Goal: Task Accomplishment & Management: Manage account settings

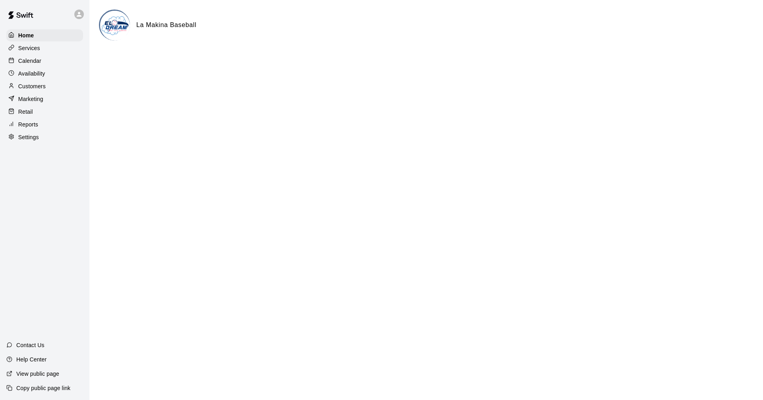
click at [45, 90] on p "Customers" at bounding box center [31, 86] width 27 height 8
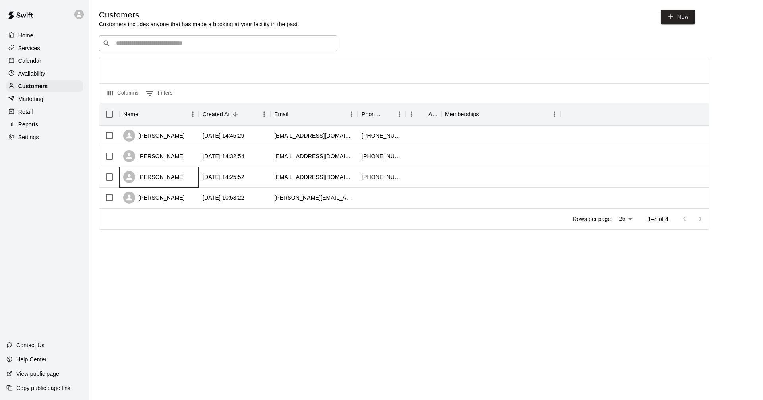
click at [140, 174] on div "Lucy Febus" at bounding box center [154, 177] width 62 height 12
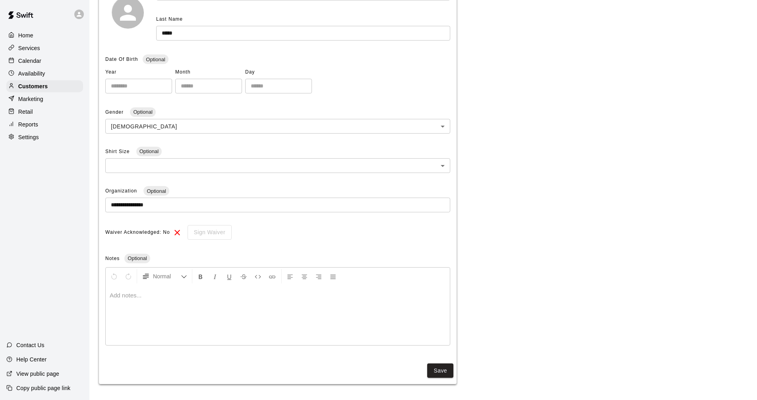
select select "**"
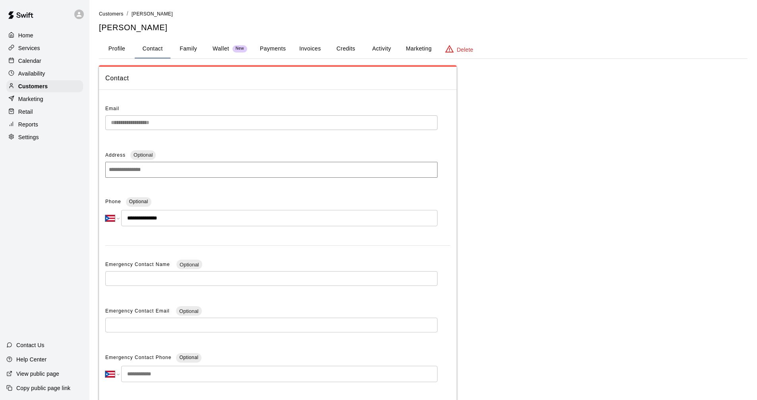
click at [224, 44] on button "Wallet New" at bounding box center [229, 48] width 47 height 19
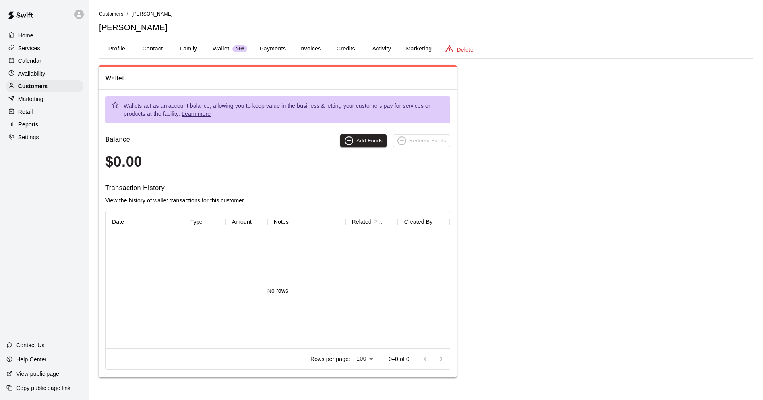
click at [106, 48] on button "Profile" at bounding box center [117, 48] width 36 height 19
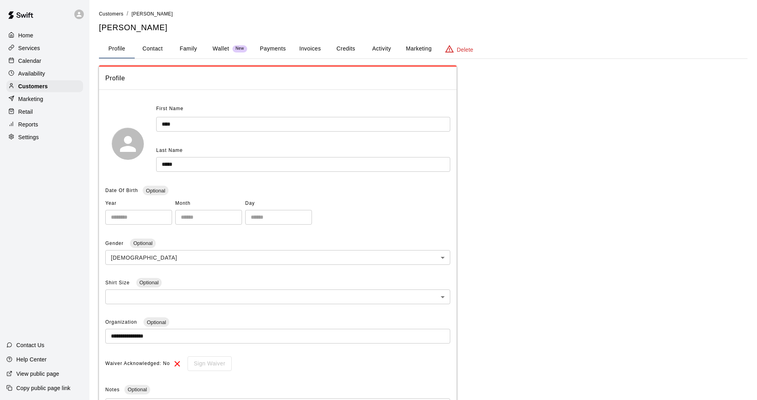
click at [153, 43] on button "Contact" at bounding box center [153, 48] width 36 height 19
select select "**"
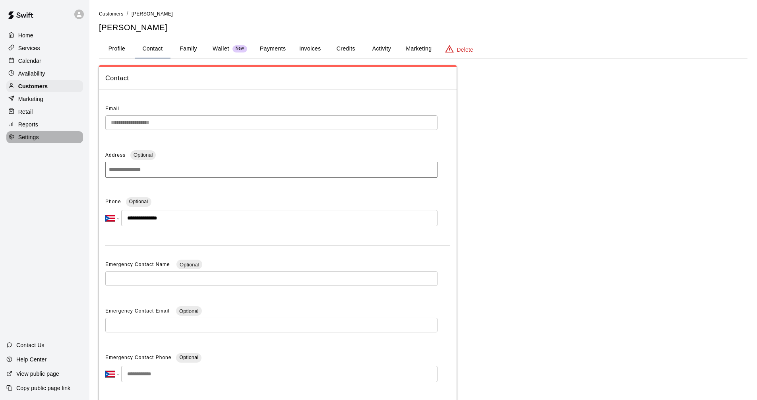
click at [30, 139] on p "Settings" at bounding box center [28, 137] width 21 height 8
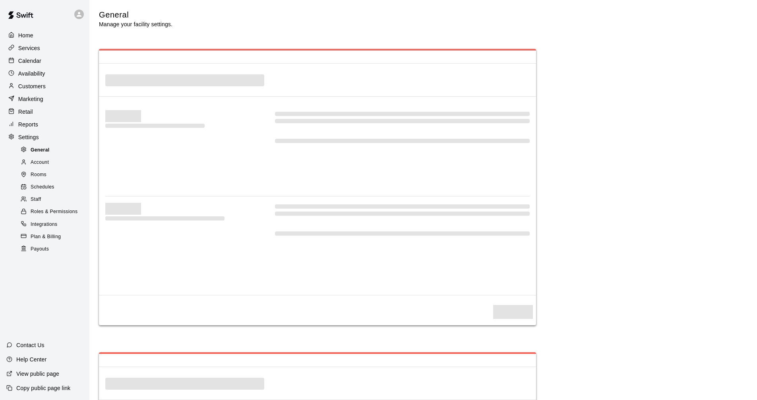
select select "**"
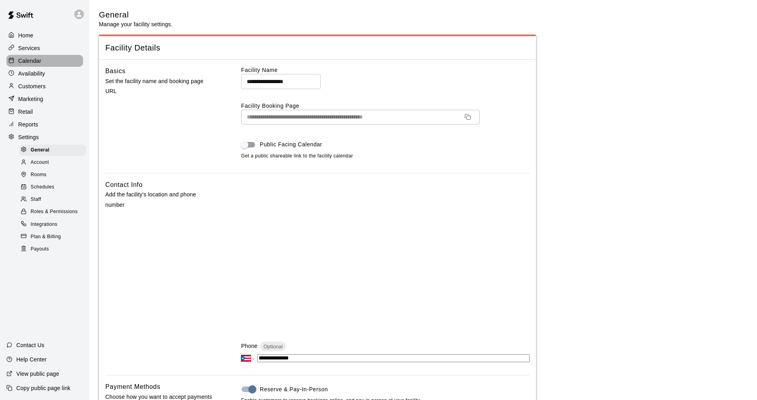
click at [35, 63] on p "Calendar" at bounding box center [29, 61] width 23 height 8
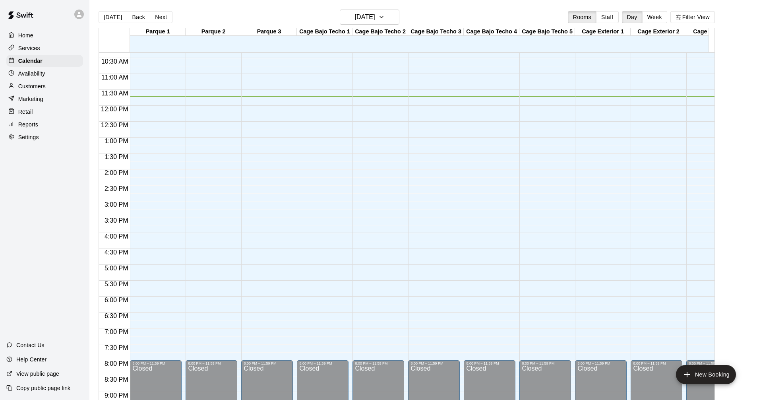
scroll to position [333, 0]
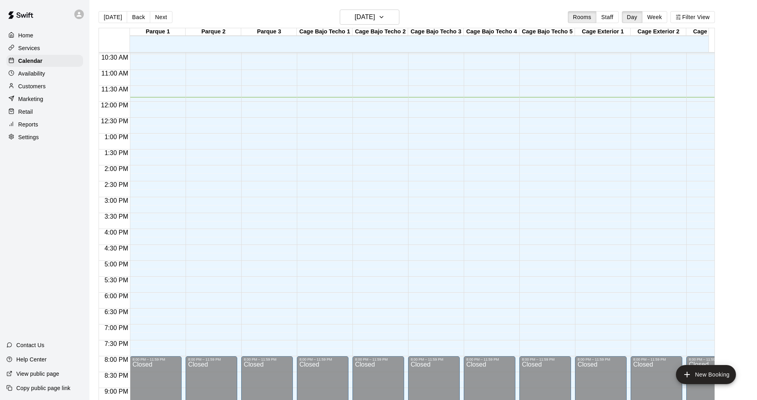
click at [27, 89] on p "Customers" at bounding box center [31, 86] width 27 height 8
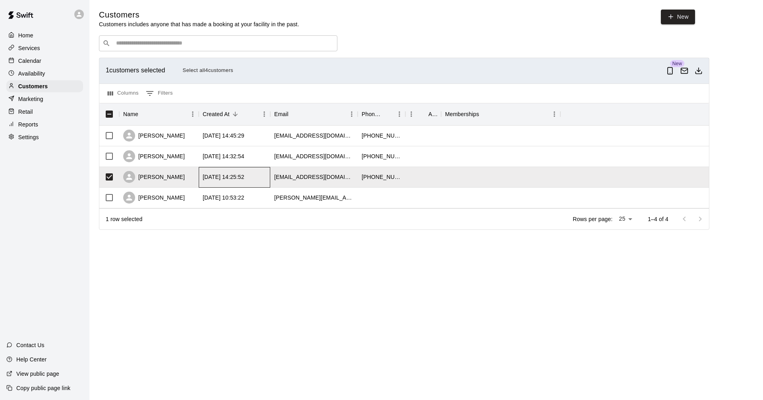
click at [232, 181] on div "2025-09-17 14:25:52" at bounding box center [224, 177] width 42 height 8
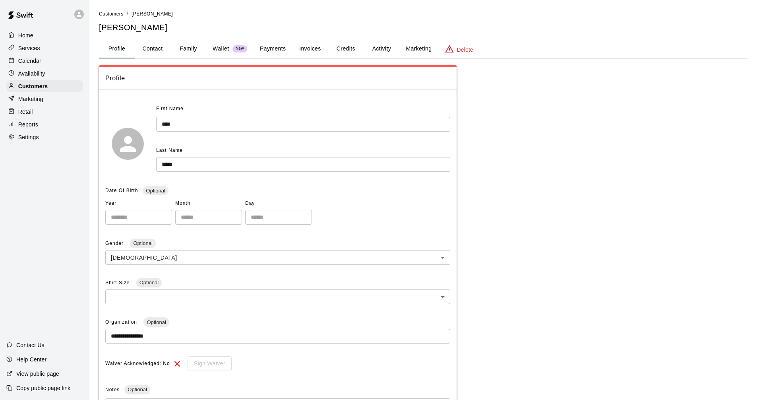
click at [154, 44] on button "Contact" at bounding box center [153, 48] width 36 height 19
select select "**"
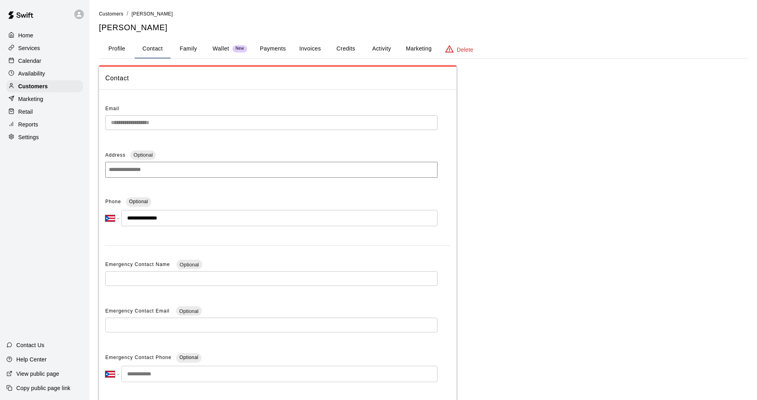
click at [451, 48] on icon "basic tabs example" at bounding box center [449, 49] width 9 height 8
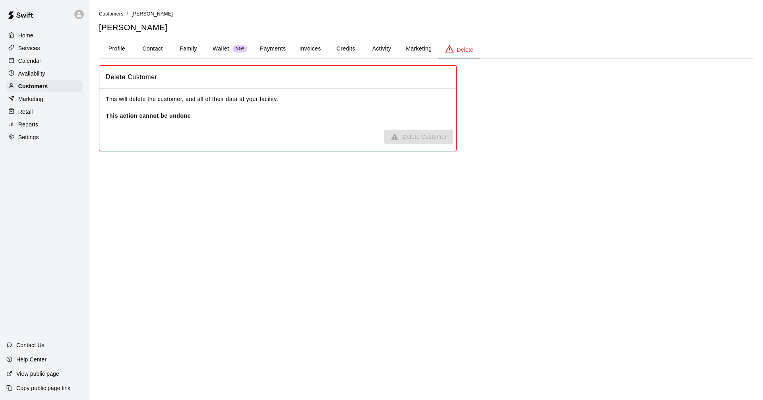
click at [146, 45] on button "Contact" at bounding box center [153, 48] width 36 height 19
select select "**"
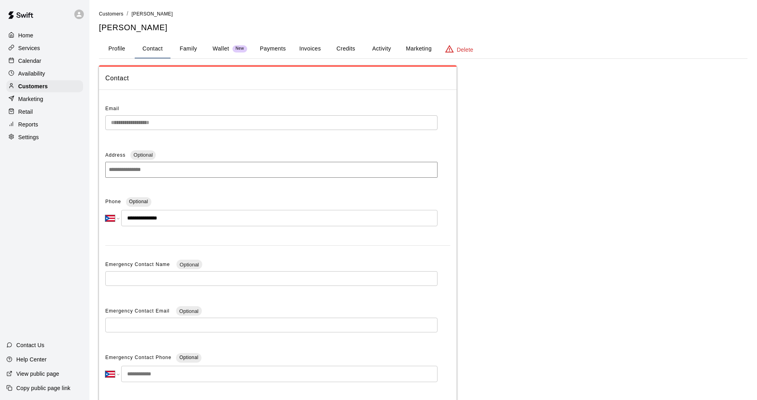
click at [16, 35] on div at bounding box center [13, 36] width 10 height 8
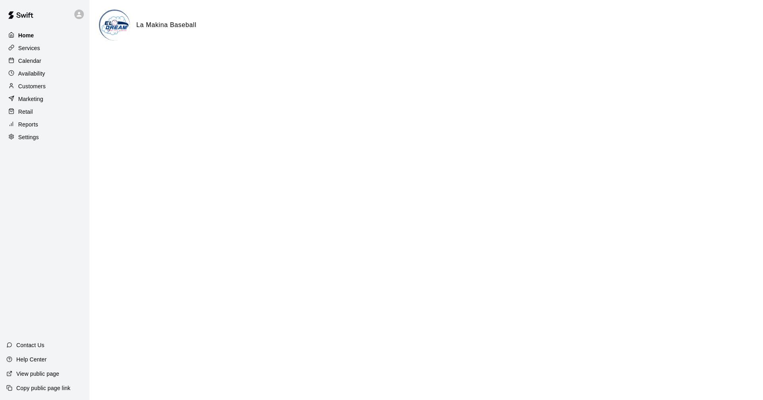
click at [43, 34] on div "Home" at bounding box center [44, 35] width 77 height 12
click at [39, 33] on div "Home" at bounding box center [44, 35] width 77 height 12
click at [38, 36] on div "Home" at bounding box center [44, 35] width 77 height 12
click at [33, 52] on p "Services" at bounding box center [29, 48] width 22 height 8
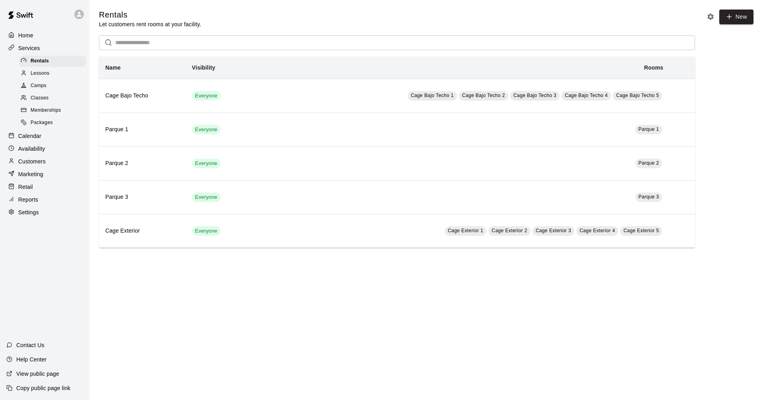
click at [36, 140] on p "Calendar" at bounding box center [29, 136] width 23 height 8
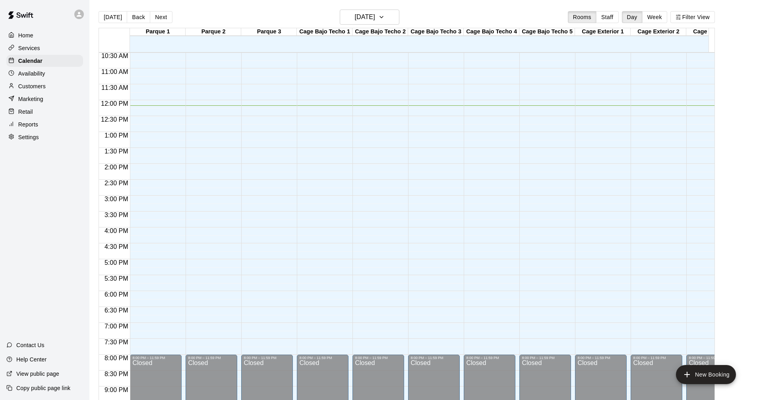
scroll to position [294, 0]
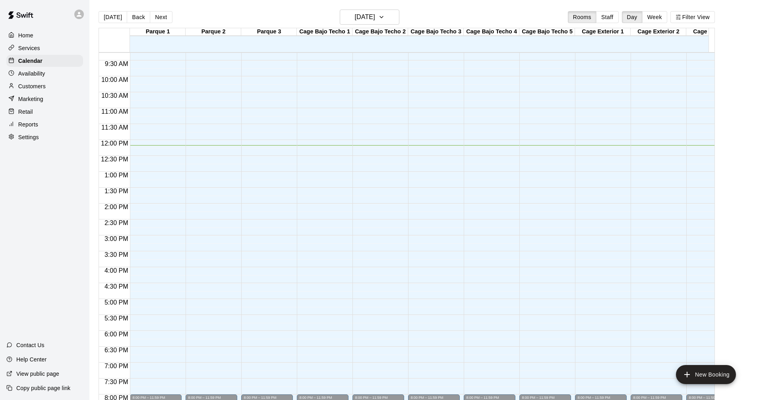
click at [38, 90] on p "Customers" at bounding box center [31, 86] width 27 height 8
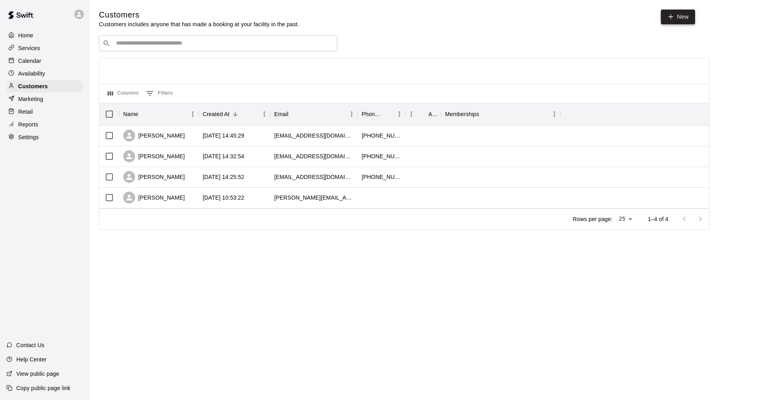
click at [676, 11] on link "New" at bounding box center [678, 17] width 34 height 15
select select "**"
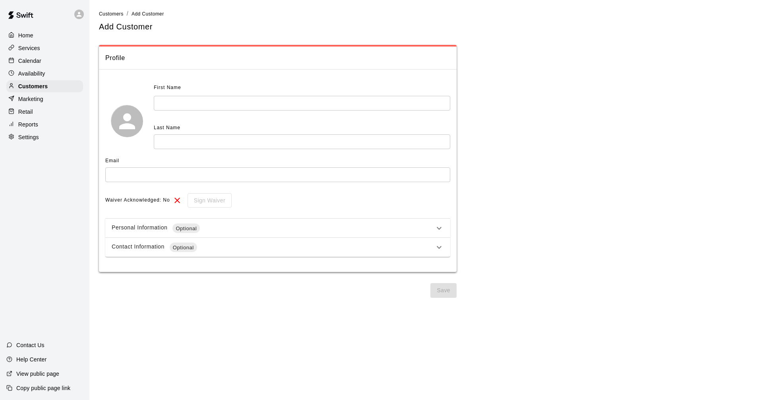
drag, startPoint x: 526, startPoint y: 217, endPoint x: 521, endPoint y: 219, distance: 5.7
click at [524, 217] on p "**********" at bounding box center [426, 158] width 654 height 227
click at [155, 14] on span "Add Customer" at bounding box center [148, 14] width 33 height 6
click at [124, 14] on ol "Customers / Add Customer" at bounding box center [426, 14] width 654 height 9
click at [123, 14] on span "Customers" at bounding box center [111, 14] width 25 height 6
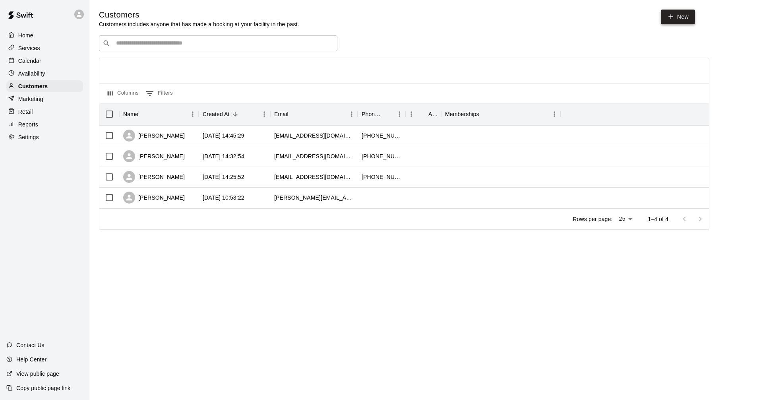
click at [685, 14] on link "New" at bounding box center [678, 17] width 34 height 15
select select "**"
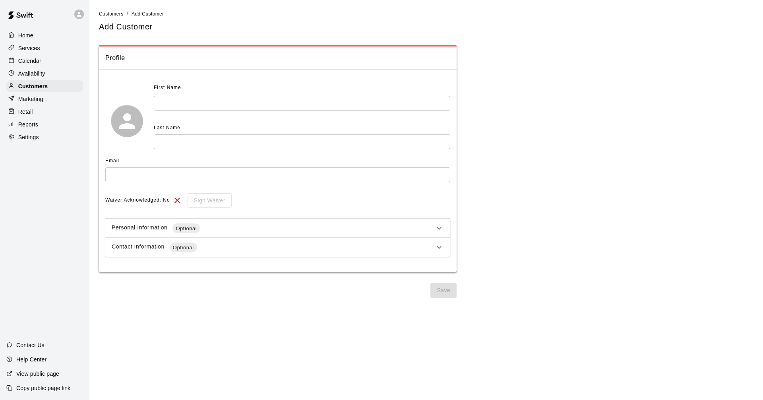
click at [169, 101] on input "text" at bounding box center [302, 103] width 296 height 15
click at [176, 134] on div "Last Name" at bounding box center [302, 128] width 296 height 13
click at [159, 174] on input "text" at bounding box center [277, 174] width 345 height 15
click at [556, 75] on p "**********" at bounding box center [426, 158] width 654 height 227
click at [129, 90] on div "First Name ​ Last Name ​" at bounding box center [277, 120] width 345 height 79
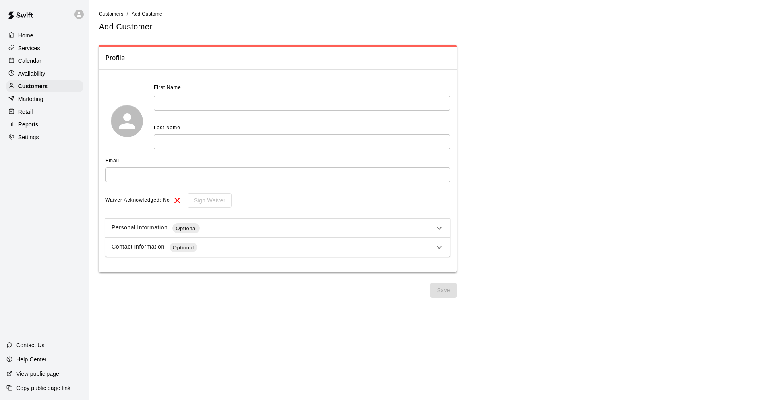
click at [30, 34] on p "Home" at bounding box center [25, 35] width 15 height 8
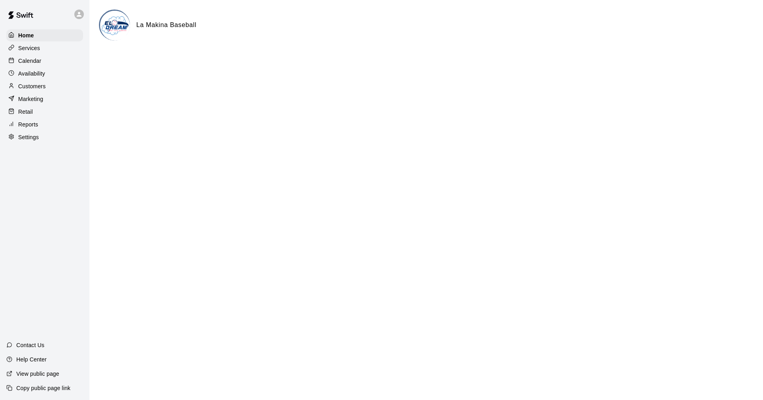
click at [45, 87] on p "Customers" at bounding box center [31, 86] width 27 height 8
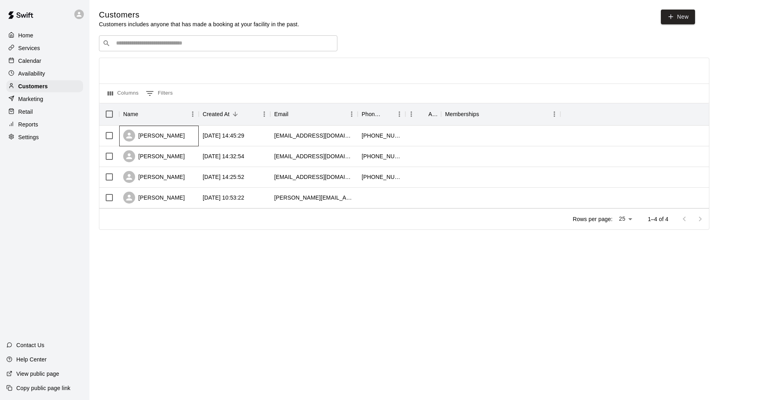
click at [180, 141] on div "Javier Ferrer" at bounding box center [158, 136] width 79 height 21
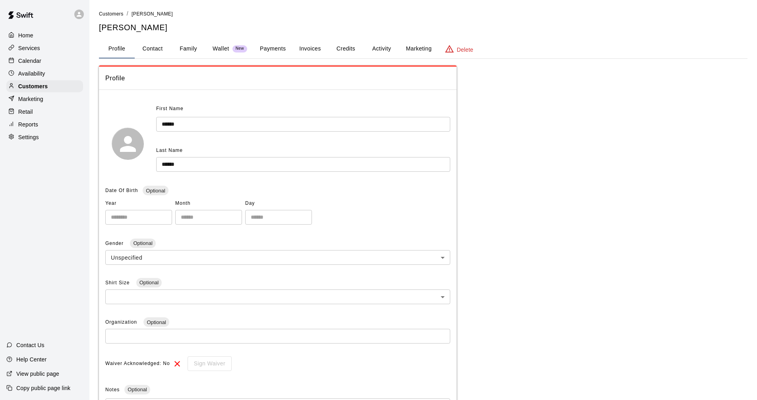
click at [153, 46] on button "Contact" at bounding box center [153, 48] width 36 height 19
select select "**"
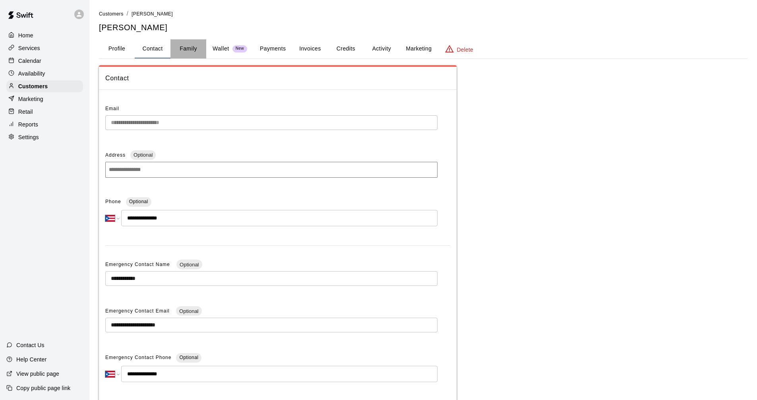
click at [186, 50] on button "Family" at bounding box center [188, 48] width 36 height 19
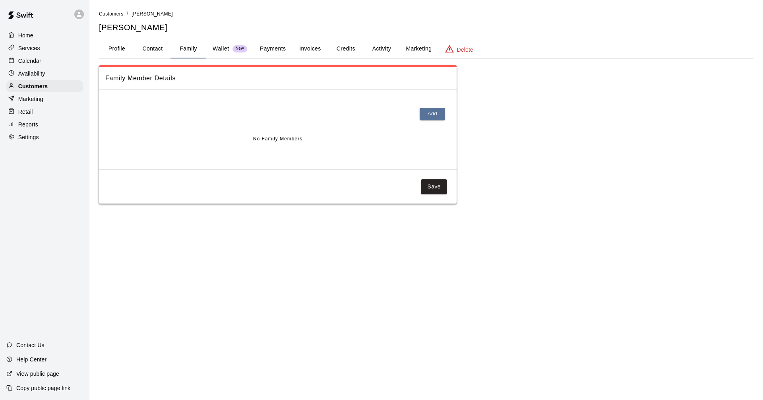
click at [157, 50] on button "Contact" at bounding box center [153, 48] width 36 height 19
select select "**"
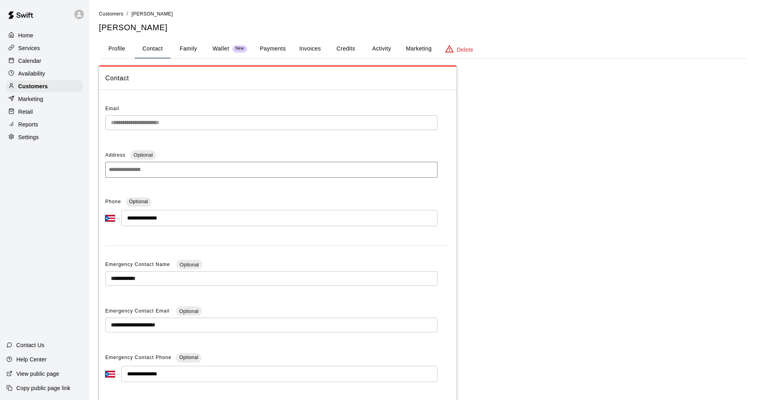
click at [449, 50] on icon "basic tabs example" at bounding box center [450, 49] width 10 height 10
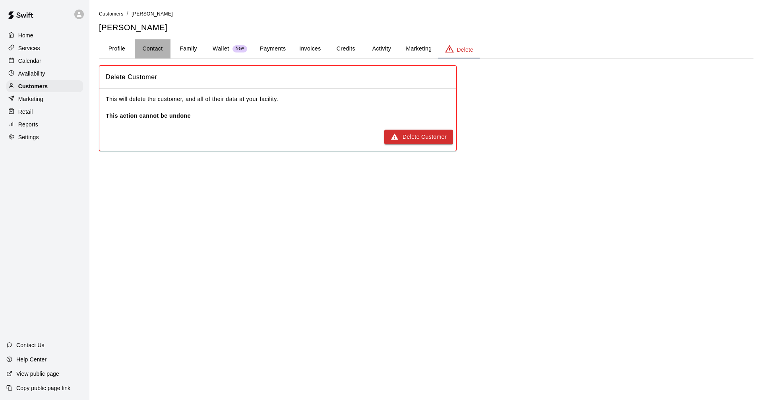
click at [153, 51] on button "Contact" at bounding box center [153, 48] width 36 height 19
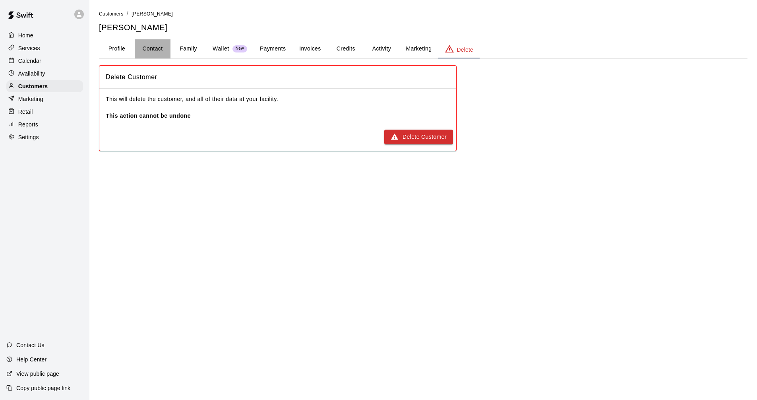
select select "**"
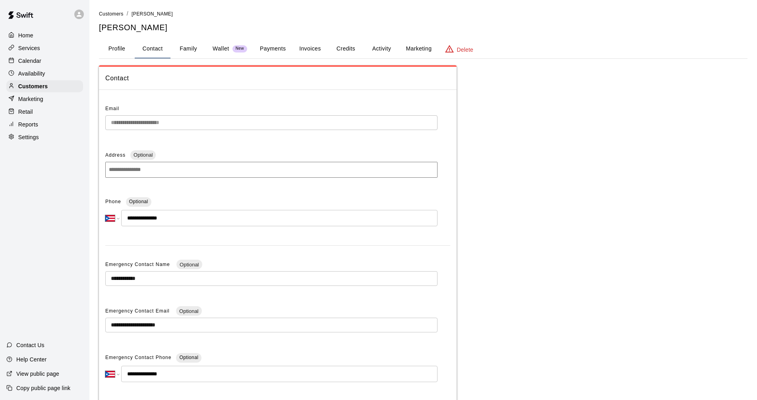
click at [106, 47] on button "Profile" at bounding box center [117, 48] width 36 height 19
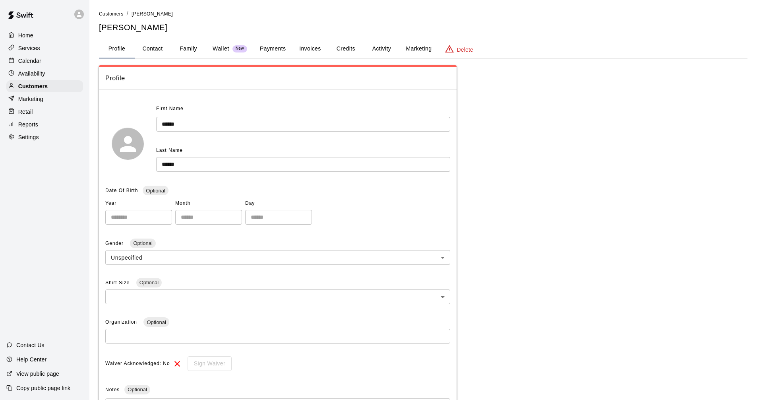
click at [105, 10] on li "Customers" at bounding box center [111, 14] width 25 height 9
click at [108, 11] on link "Customers" at bounding box center [111, 13] width 25 height 6
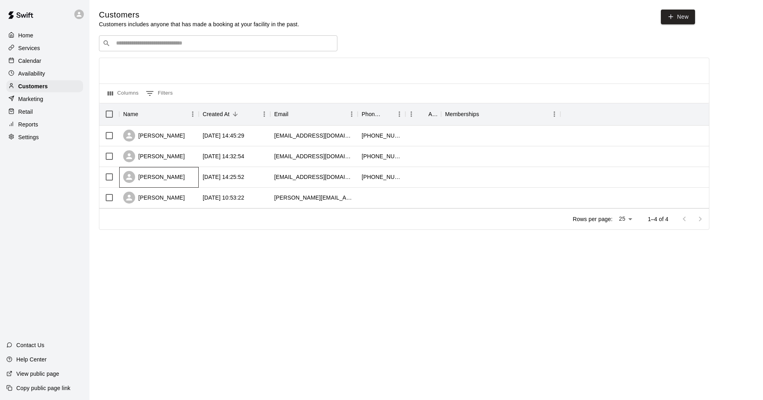
click at [148, 178] on div "Lucy Febus" at bounding box center [154, 177] width 62 height 12
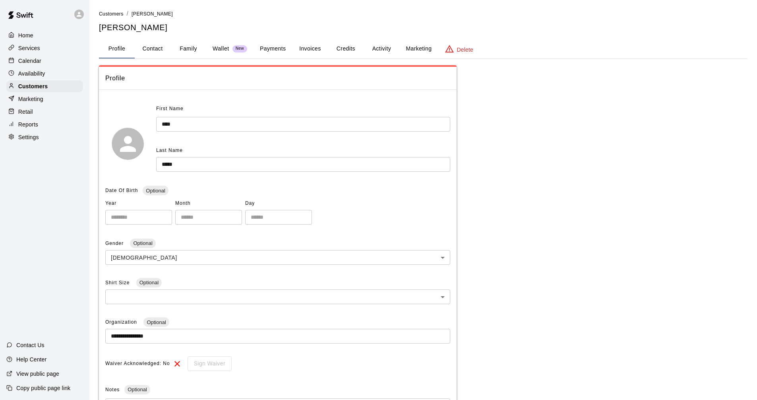
click at [460, 56] on button "Delete" at bounding box center [458, 48] width 41 height 19
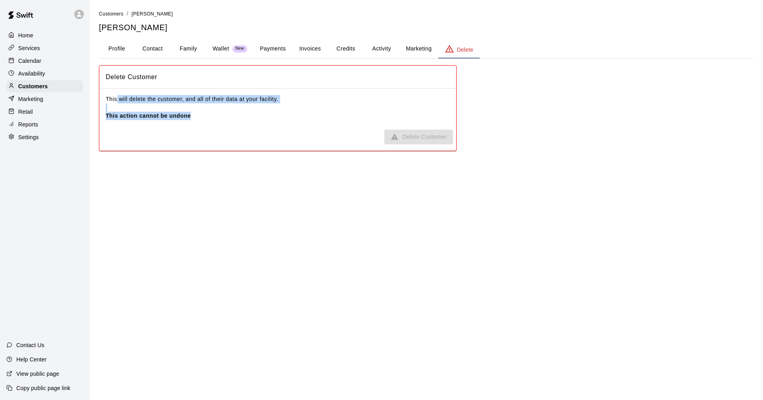
drag, startPoint x: 116, startPoint y: 100, endPoint x: 295, endPoint y: 126, distance: 180.7
click at [295, 126] on div "This will delete the customer, and all of their data at your facility. This act…" at bounding box center [277, 108] width 357 height 38
click at [108, 167] on html "Home Services Calendar Availability Customers Marketing Retail Reports Settings…" at bounding box center [381, 83] width 763 height 167
click at [79, 14] on icon at bounding box center [79, 14] width 5 height 5
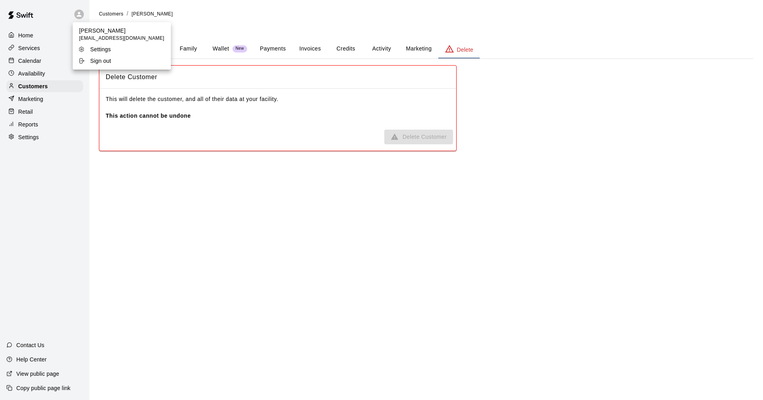
click at [44, 77] on div at bounding box center [381, 200] width 763 height 400
click at [119, 54] on button "Profile" at bounding box center [117, 48] width 36 height 19
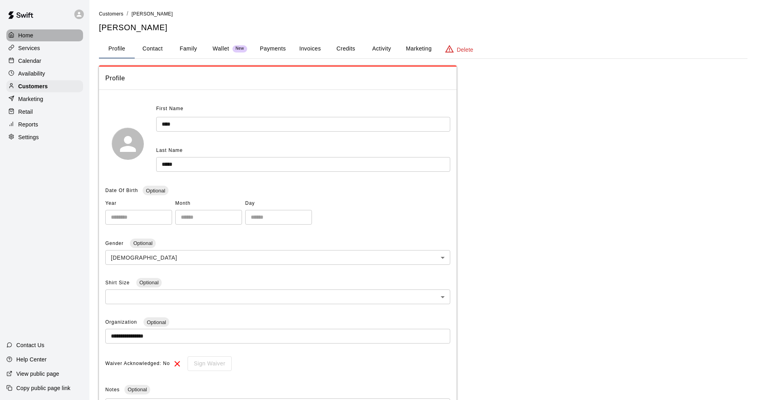
click at [33, 35] on p "Home" at bounding box center [25, 35] width 15 height 8
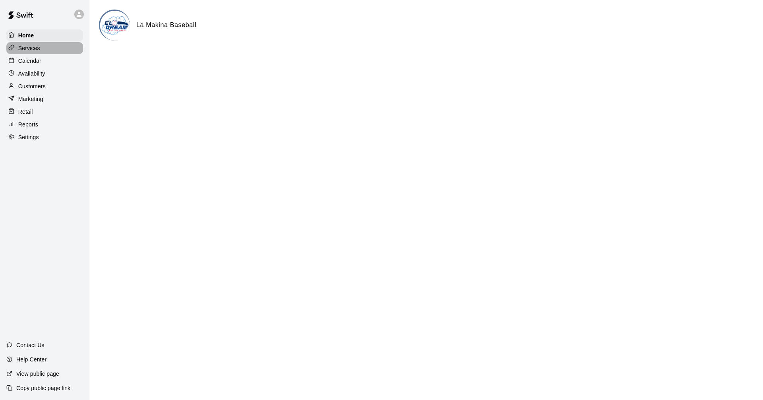
click at [37, 51] on p "Services" at bounding box center [29, 48] width 22 height 8
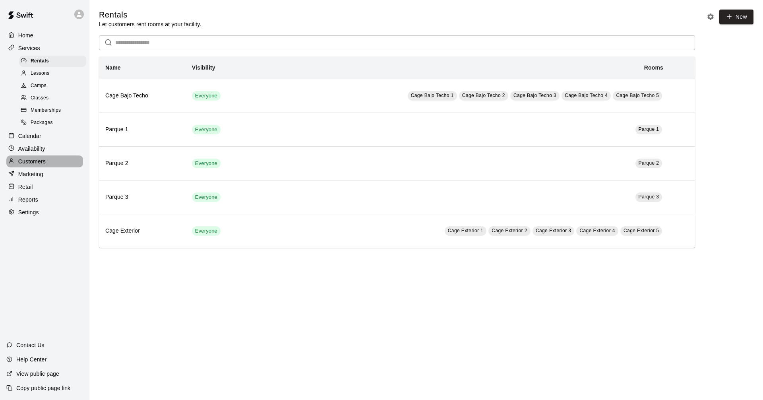
click at [54, 166] on div "Customers" at bounding box center [44, 161] width 77 height 12
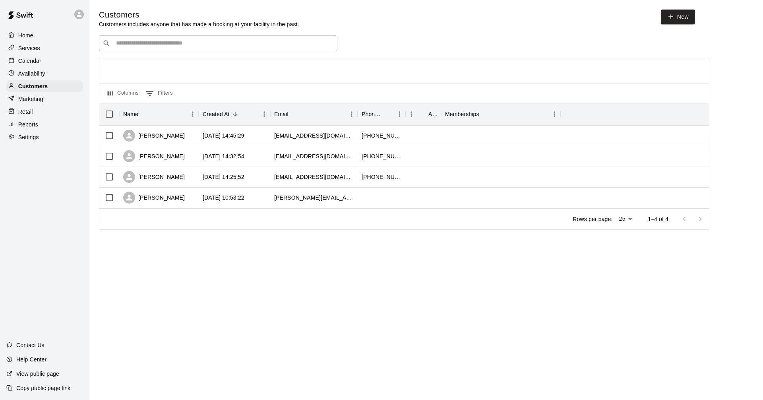
click at [44, 77] on p "Availability" at bounding box center [31, 74] width 27 height 8
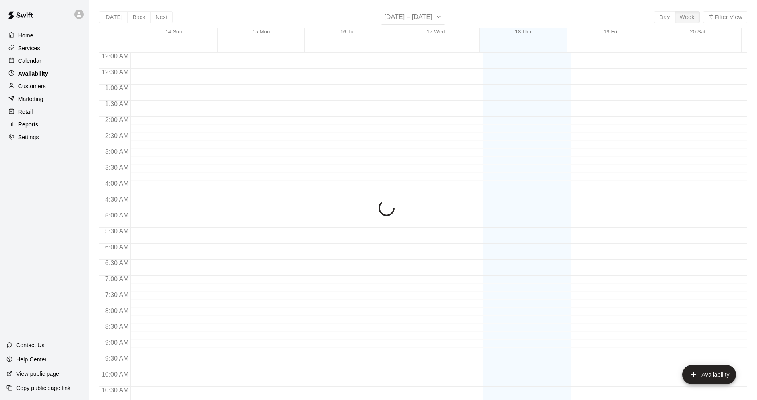
scroll to position [391, 0]
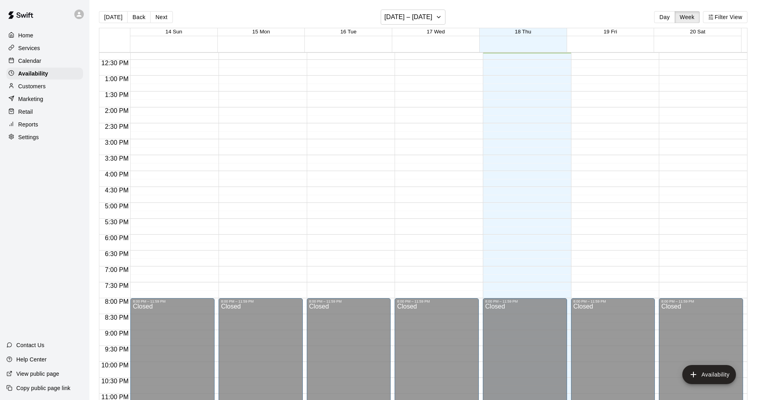
click at [45, 30] on div "Home" at bounding box center [44, 35] width 77 height 12
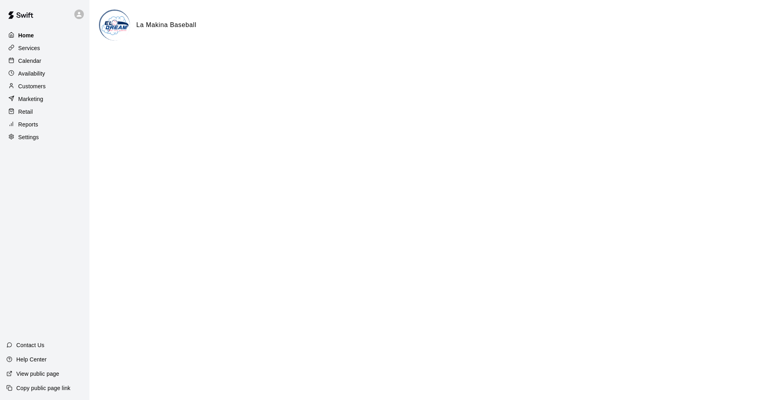
click at [30, 35] on p "Home" at bounding box center [26, 35] width 16 height 8
click at [38, 376] on p "View public page" at bounding box center [37, 374] width 43 height 8
click at [19, 35] on p "Home" at bounding box center [26, 35] width 16 height 8
click at [59, 62] on div "Calendar" at bounding box center [44, 61] width 77 height 12
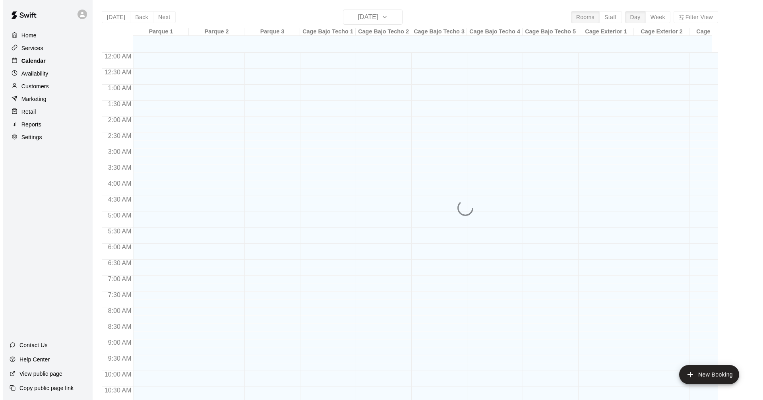
scroll to position [383, 0]
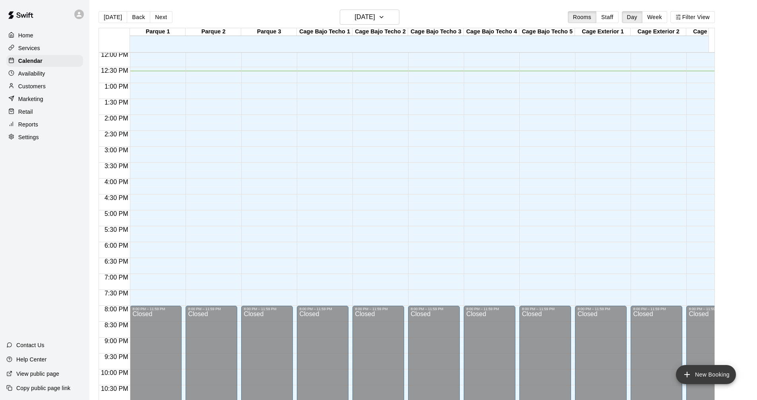
click at [719, 375] on button "New Booking" at bounding box center [706, 374] width 60 height 19
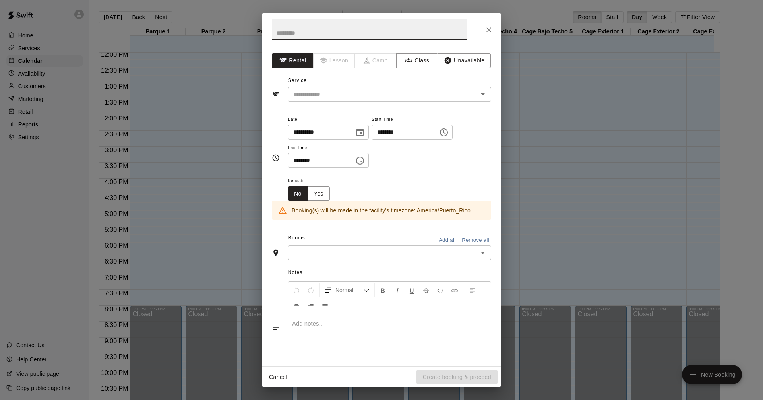
click at [473, 259] on div "​" at bounding box center [389, 252] width 203 height 15
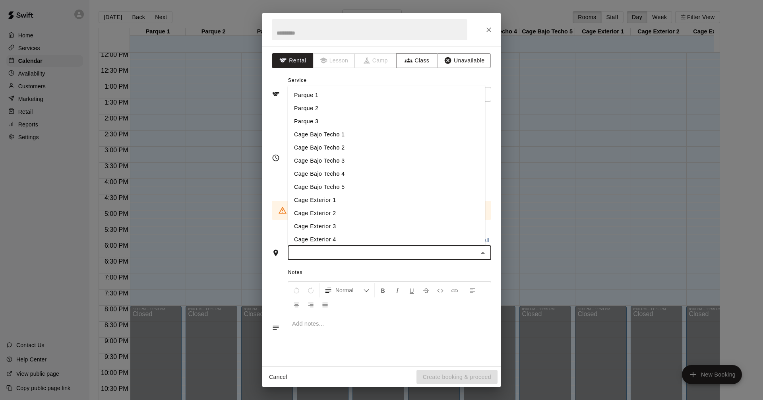
click at [473, 259] on div "​" at bounding box center [389, 252] width 203 height 15
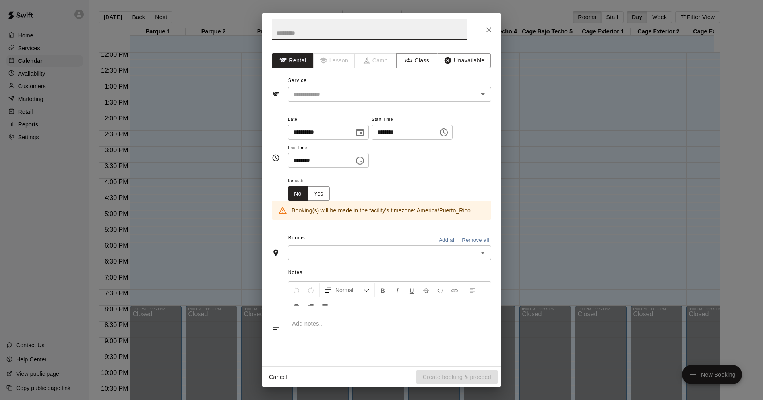
drag, startPoint x: 355, startPoint y: 35, endPoint x: 350, endPoint y: 37, distance: 5.5
click at [351, 37] on input "text" at bounding box center [370, 29] width 196 height 21
type input "*"
click at [296, 87] on div "​" at bounding box center [389, 94] width 203 height 15
type input "**********"
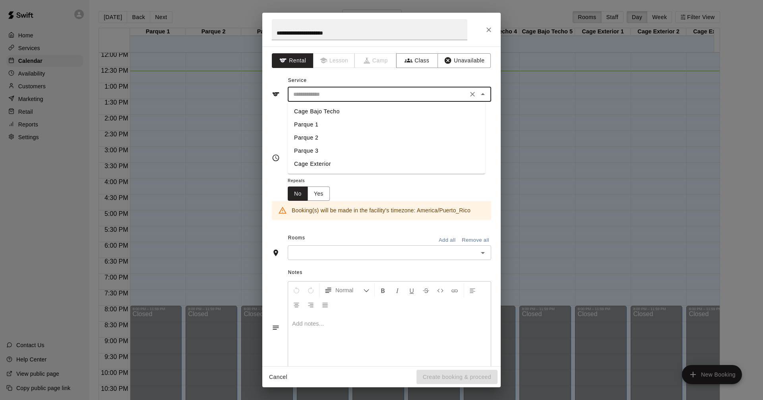
click at [310, 111] on li "Cage Bajo Techo" at bounding box center [386, 111] width 197 height 13
click at [358, 95] on input "**********" at bounding box center [377, 94] width 175 height 10
type input "**********"
click at [468, 92] on icon "Clear" at bounding box center [472, 94] width 8 height 8
click at [337, 164] on li "Cage Exterior" at bounding box center [386, 163] width 197 height 13
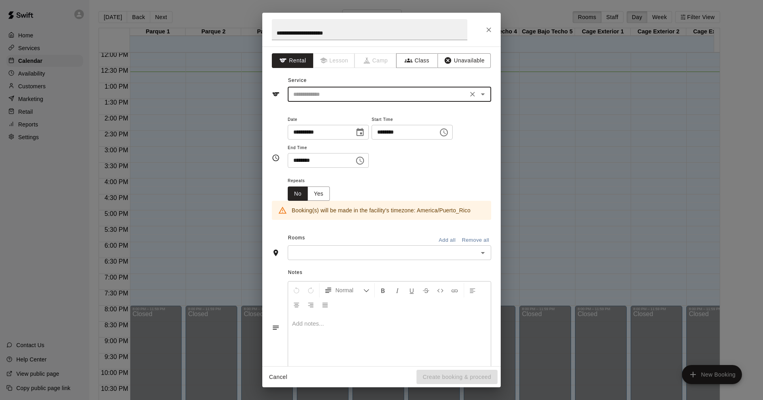
type input "**********"
click at [468, 95] on icon "Clear" at bounding box center [472, 94] width 8 height 8
click at [439, 96] on input "text" at bounding box center [377, 94] width 175 height 10
click at [326, 113] on li "Cage Bajo Techo" at bounding box center [386, 111] width 197 height 13
type input "**********"
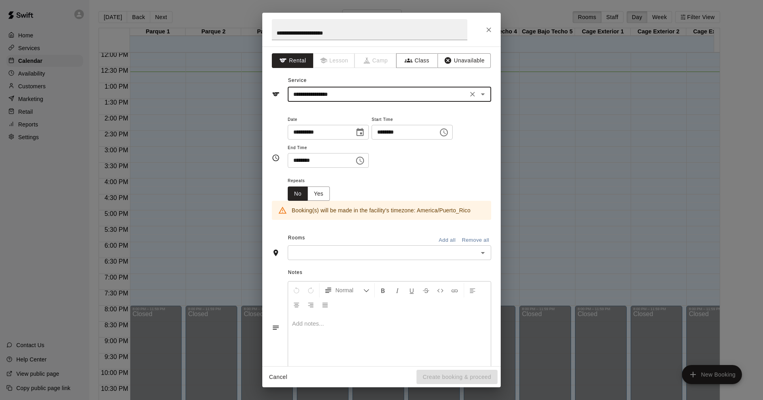
click at [347, 132] on input "**********" at bounding box center [318, 132] width 61 height 15
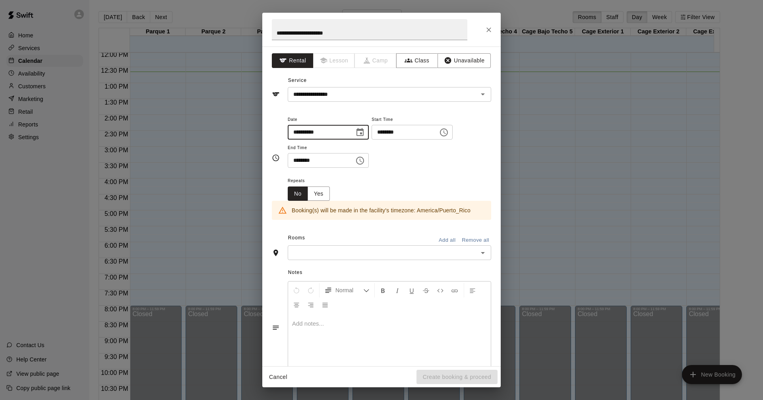
click at [364, 129] on icon "Choose date, selected date is Sep 18, 2025" at bounding box center [359, 132] width 7 height 8
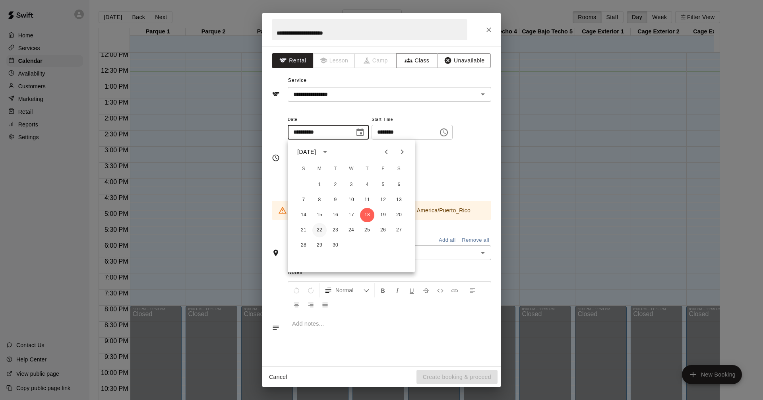
click at [320, 230] on button "22" at bounding box center [319, 230] width 14 height 14
type input "**********"
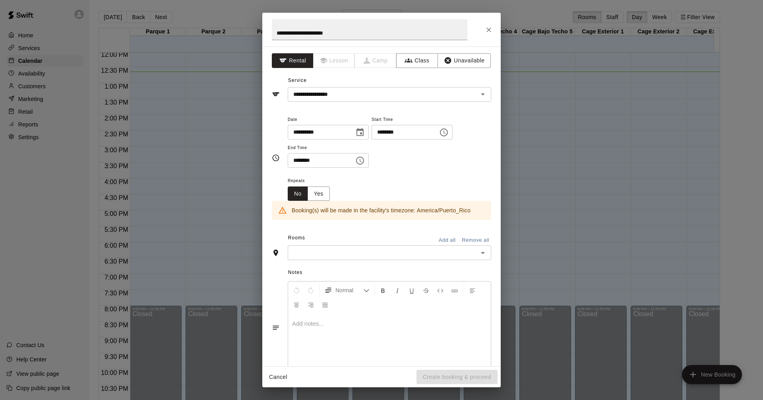
click at [433, 137] on input "********" at bounding box center [402, 132] width 61 height 15
click at [449, 134] on icon "Choose time, selected time is 12:00 PM" at bounding box center [444, 133] width 10 height 10
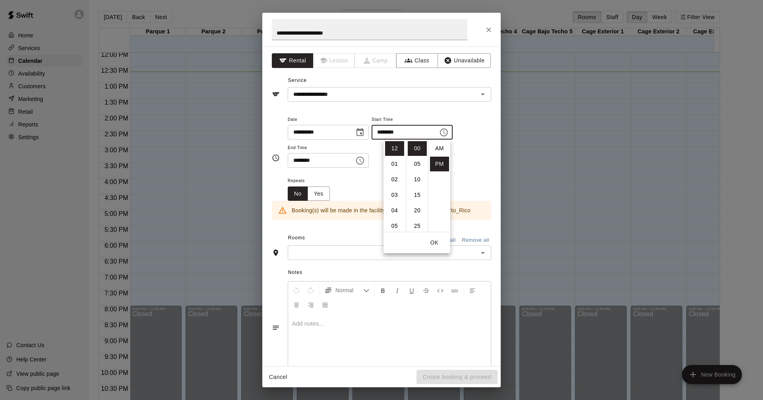
scroll to position [14, 0]
click at [398, 200] on li "06" at bounding box center [394, 201] width 19 height 15
click at [421, 163] on li "30" at bounding box center [417, 162] width 19 height 15
type input "********"
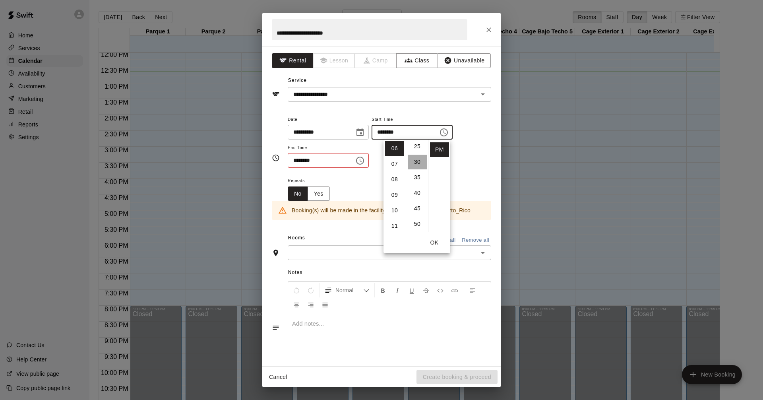
scroll to position [93, 0]
click at [365, 165] on div "******** ​" at bounding box center [328, 160] width 81 height 15
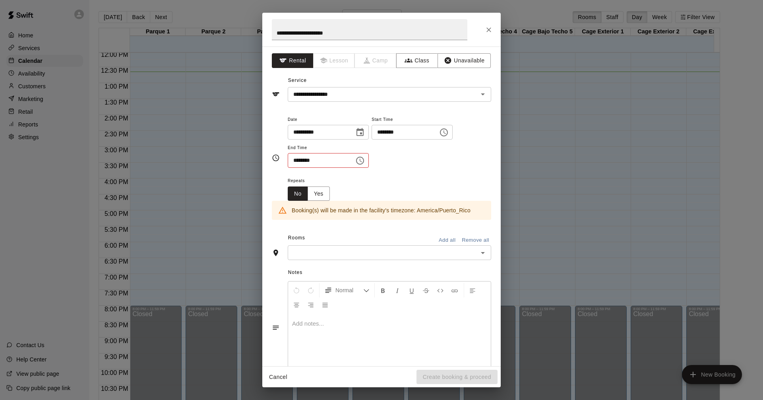
click at [365, 163] on icon "Choose time, selected time is 12:30 PM" at bounding box center [360, 161] width 10 height 10
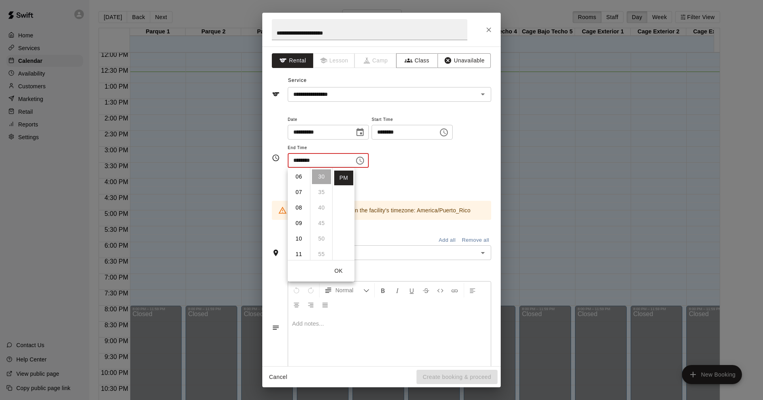
scroll to position [79, 0]
click at [302, 205] on li "07" at bounding box center [298, 205] width 19 height 15
type input "********"
click at [322, 178] on li "30" at bounding box center [321, 176] width 19 height 15
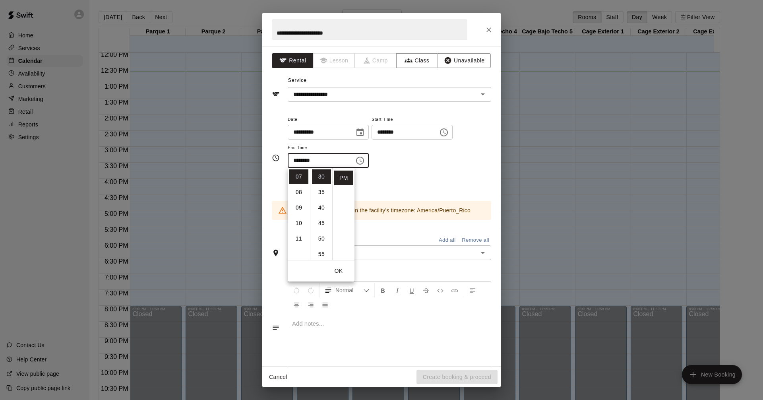
click at [387, 184] on div "Repeats No Yes" at bounding box center [389, 188] width 203 height 25
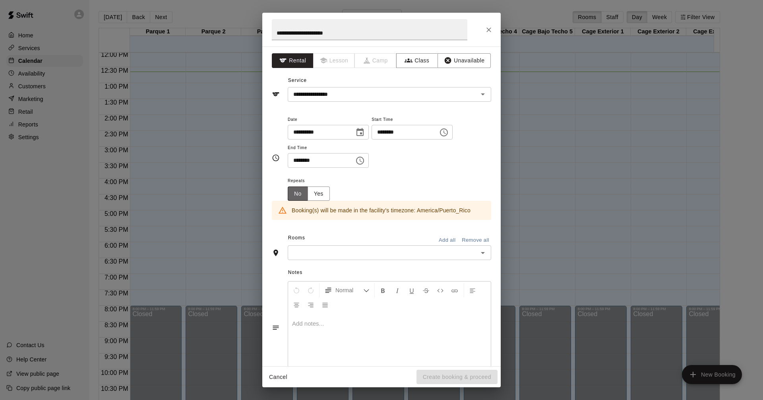
click at [296, 191] on button "No" at bounding box center [298, 193] width 20 height 15
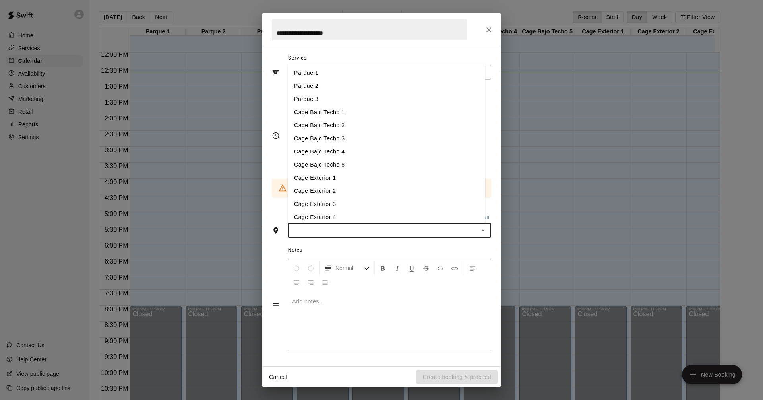
click at [421, 231] on input "text" at bounding box center [383, 230] width 186 height 10
click at [352, 165] on li "Cage Bajo Techo 5" at bounding box center [386, 164] width 197 height 13
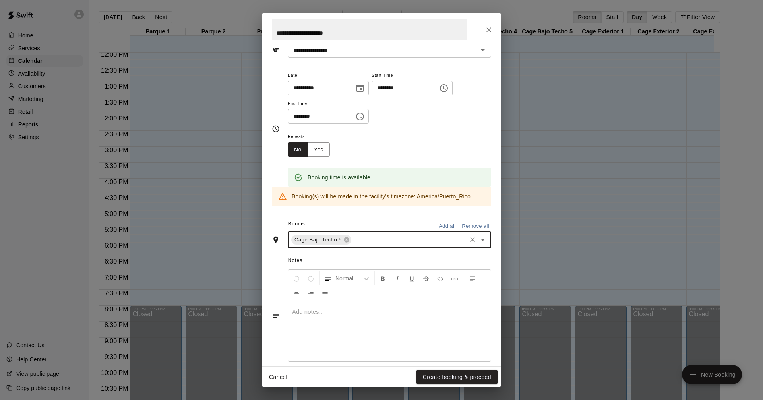
scroll to position [54, 0]
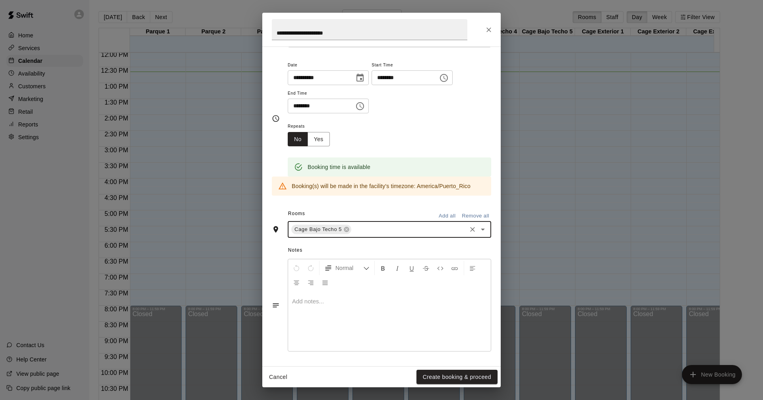
click at [312, 313] on div at bounding box center [389, 321] width 203 height 60
click at [462, 376] on button "Create booking & proceed" at bounding box center [456, 377] width 81 height 15
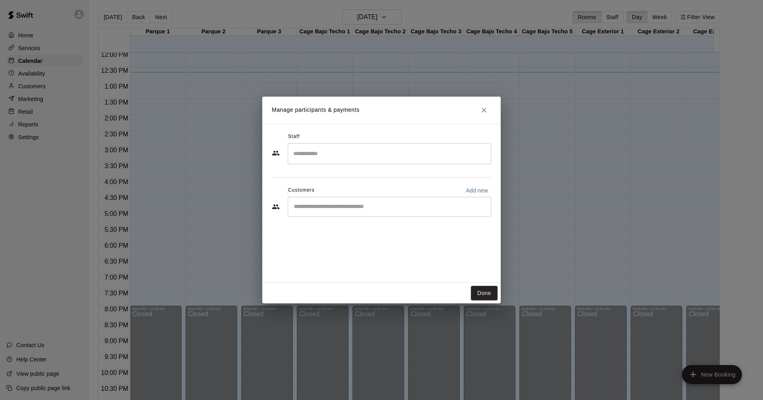
click at [347, 152] on input "Search staff" at bounding box center [389, 154] width 196 height 14
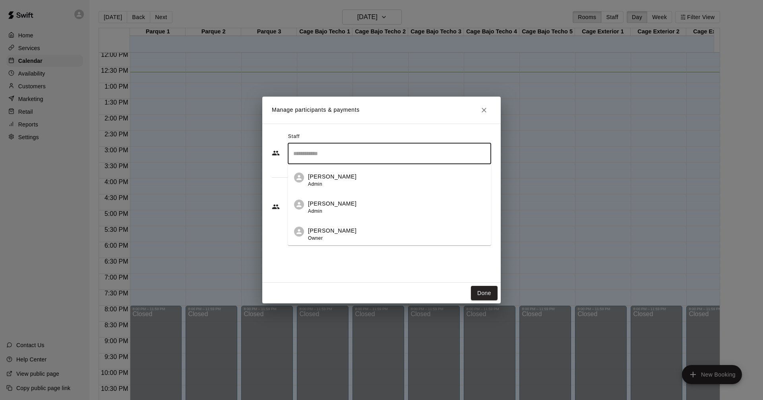
click at [354, 177] on div "Yailine Dumeng Admin" at bounding box center [396, 179] width 177 height 15
click at [401, 244] on div "​" at bounding box center [389, 250] width 203 height 20
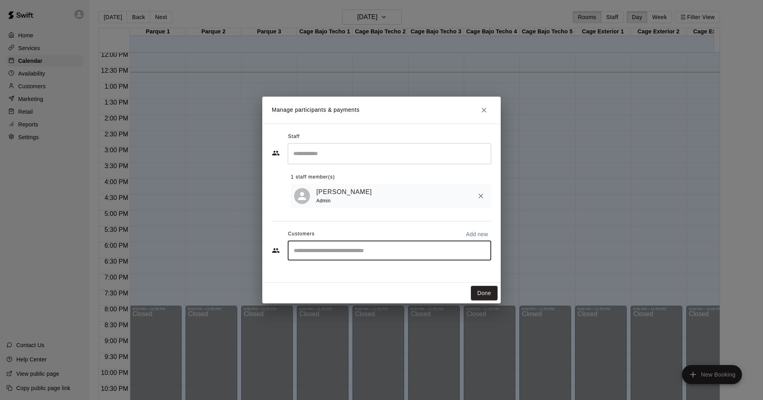
click at [371, 257] on div "​" at bounding box center [389, 250] width 203 height 20
click at [482, 234] on p "Add new" at bounding box center [477, 234] width 22 height 8
select select "**"
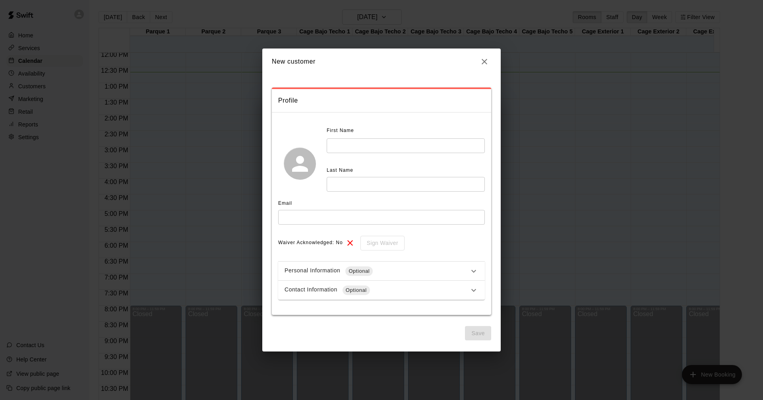
click at [480, 58] on icon "button" at bounding box center [485, 62] width 10 height 10
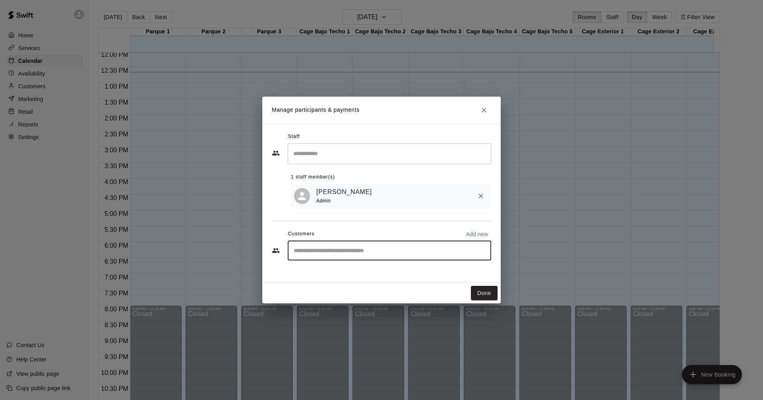
click at [339, 248] on input "Start typing to search customers..." at bounding box center [389, 250] width 196 height 8
click at [457, 250] on input "Start typing to search customers..." at bounding box center [389, 250] width 196 height 8
click at [295, 236] on span "Customers" at bounding box center [301, 234] width 27 height 13
click at [349, 254] on input "Start typing to search customers..." at bounding box center [389, 250] width 196 height 8
click at [480, 292] on button "Done" at bounding box center [484, 293] width 27 height 15
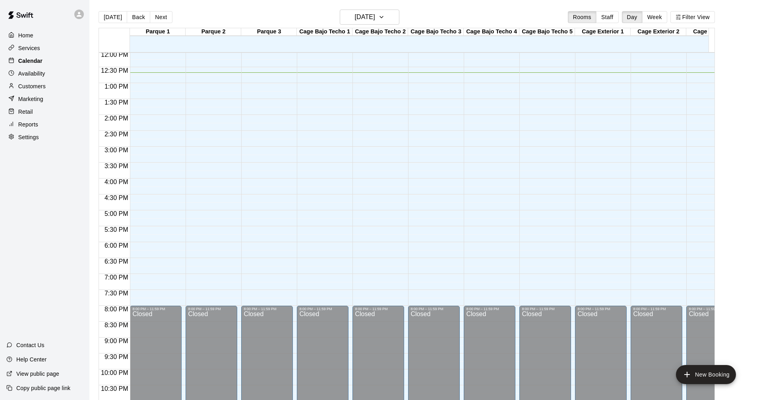
click at [56, 64] on div "Calendar" at bounding box center [44, 61] width 77 height 12
click at [375, 20] on h6 "Thursday Sep 18" at bounding box center [365, 17] width 20 height 11
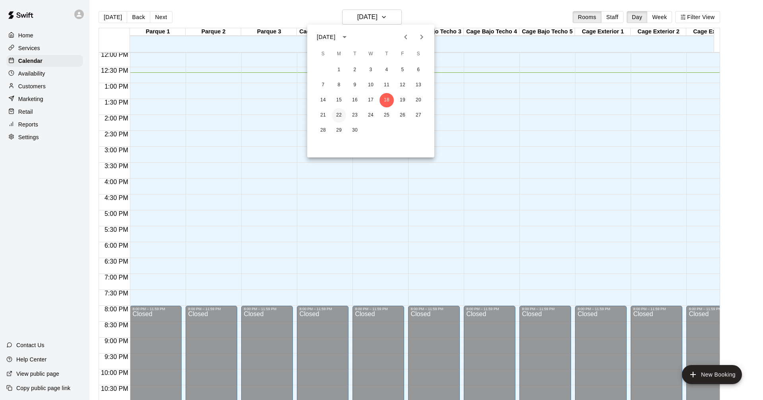
click at [337, 116] on button "22" at bounding box center [339, 115] width 14 height 14
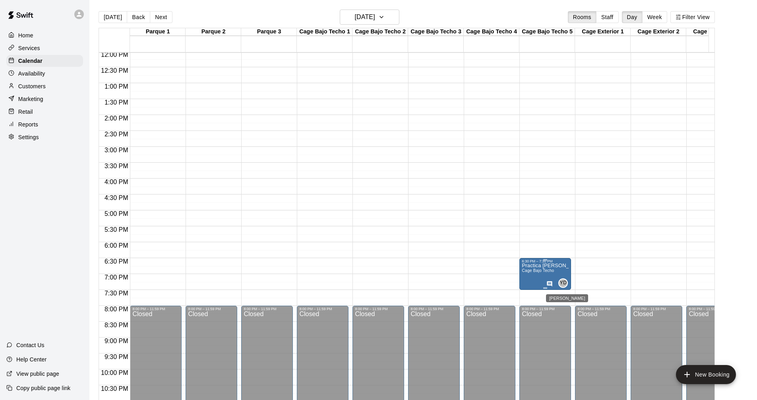
click at [561, 284] on span "YD" at bounding box center [563, 283] width 7 height 8
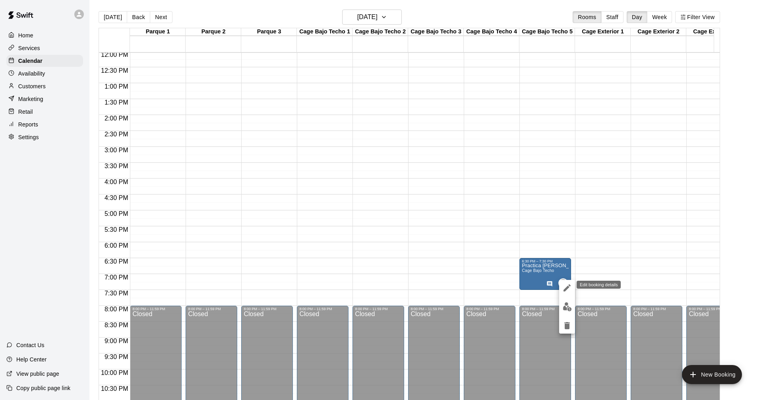
click at [565, 293] on button "edit" at bounding box center [567, 288] width 16 height 16
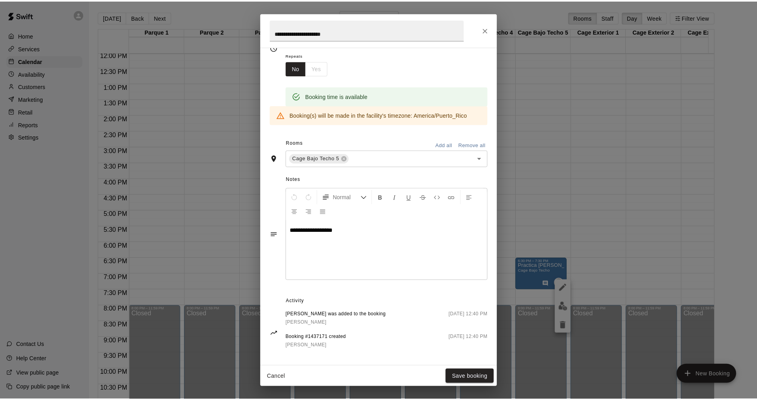
scroll to position [131, 0]
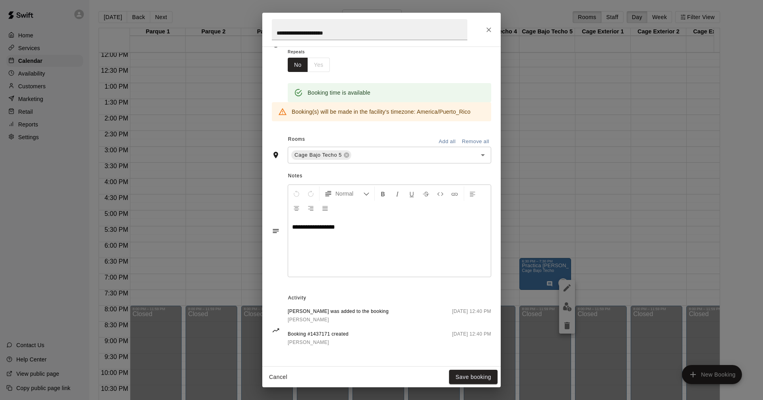
click at [308, 317] on span "[PERSON_NAME]" at bounding box center [308, 320] width 41 height 6
click at [490, 381] on button "Save booking" at bounding box center [473, 377] width 48 height 15
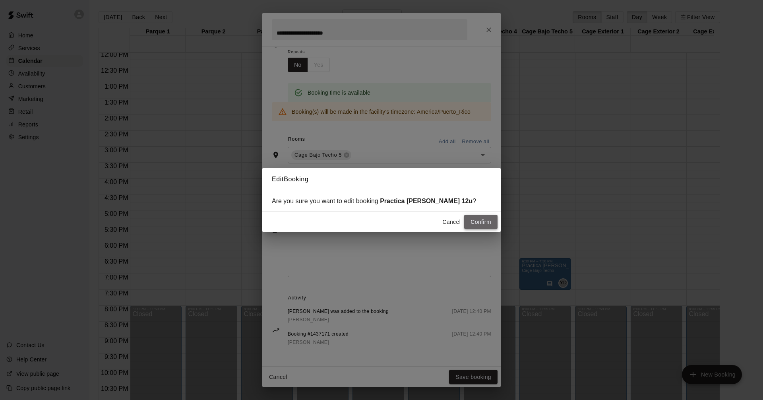
click at [482, 224] on button "Confirm" at bounding box center [480, 222] width 33 height 15
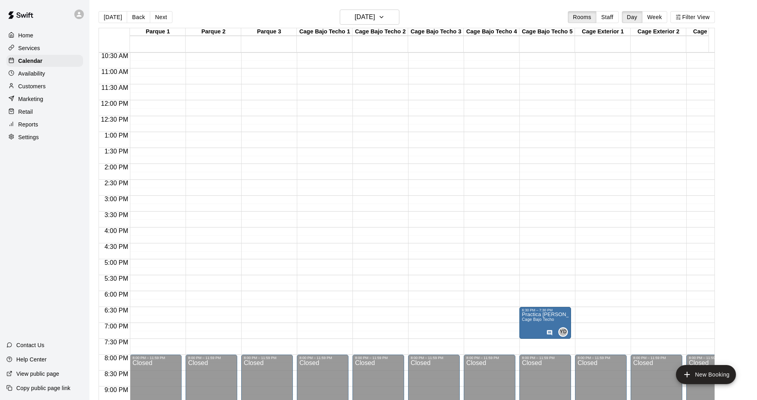
scroll to position [294, 0]
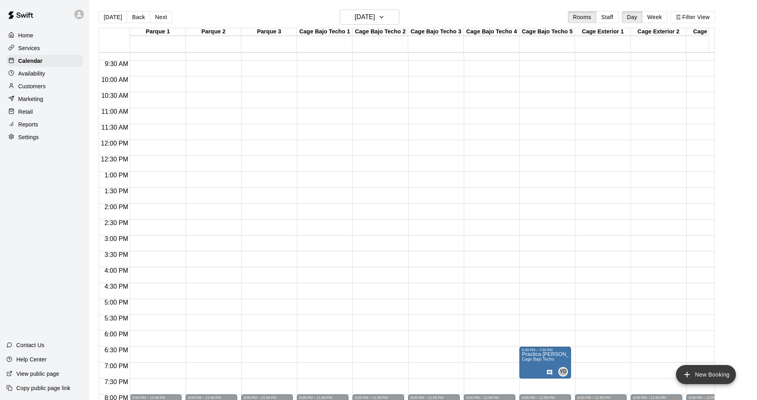
click at [699, 373] on button "New Booking" at bounding box center [706, 374] width 60 height 19
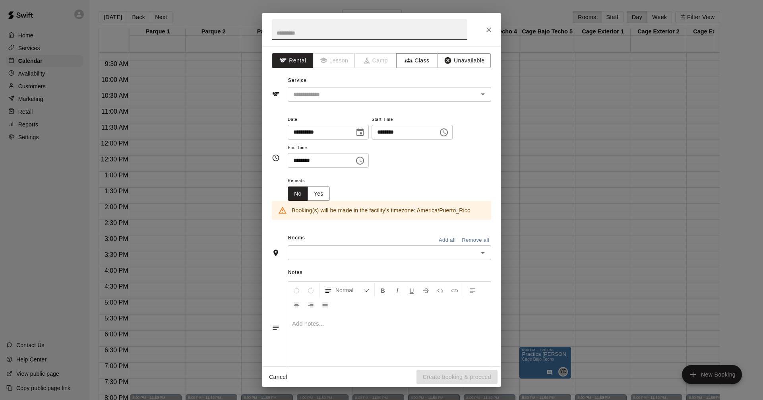
click at [488, 29] on icon "Close" at bounding box center [489, 30] width 8 height 8
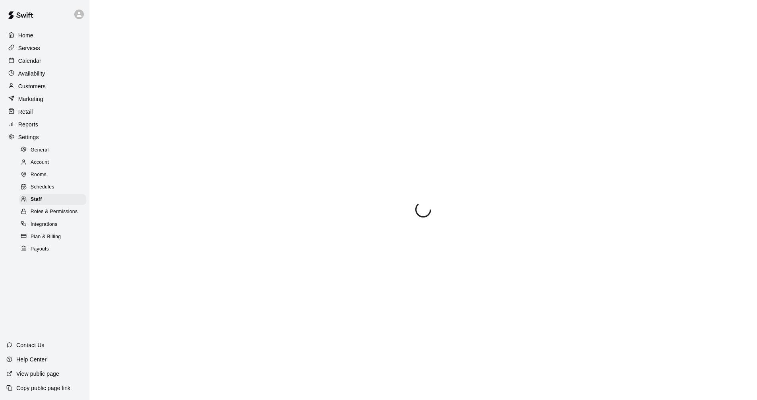
select select "**"
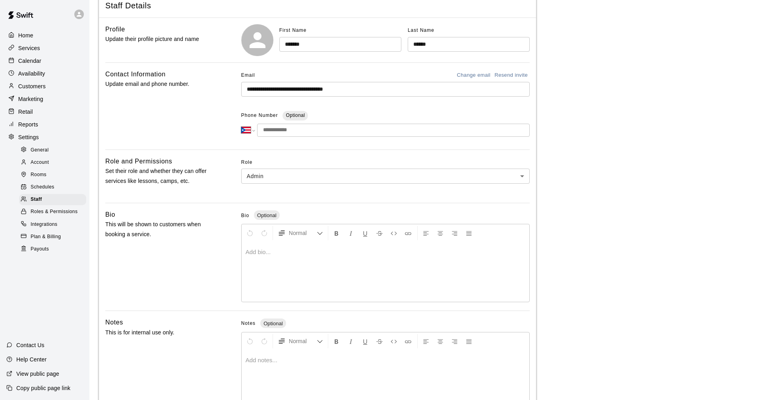
scroll to position [124, 0]
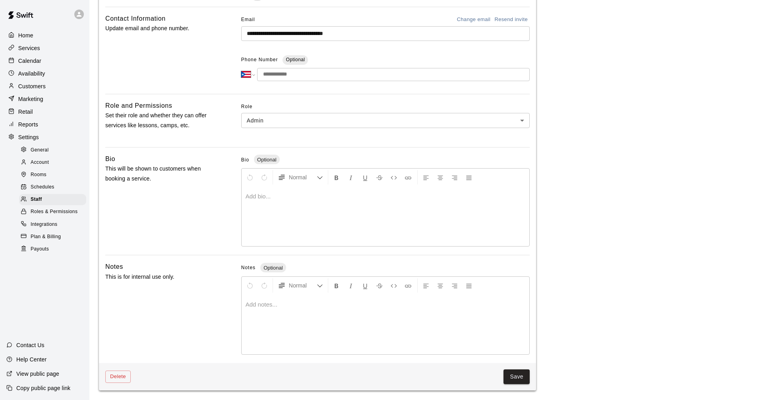
click at [529, 383] on span "Save" at bounding box center [516, 376] width 26 height 15
click at [528, 379] on button "Save" at bounding box center [516, 376] width 26 height 15
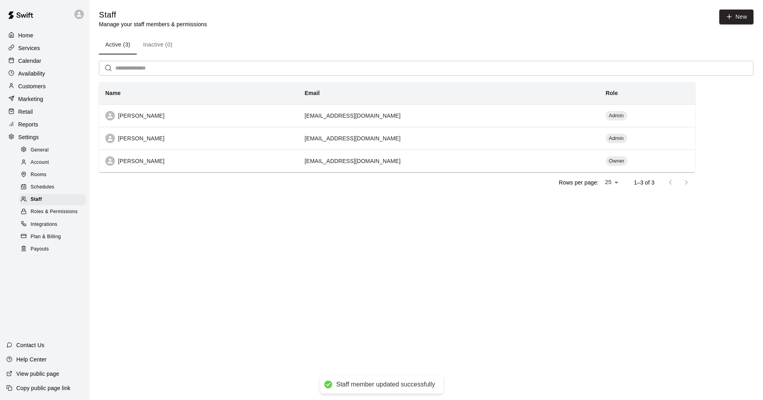
click at [399, 177] on div "Rows per page: 25 ** 1–3 of 3" at bounding box center [397, 182] width 596 height 21
